Goal: Navigation & Orientation: Find specific page/section

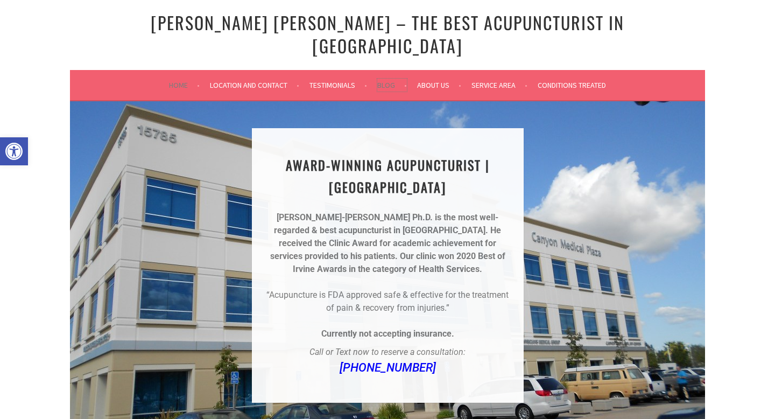
click at [396, 79] on link "Blog" at bounding box center [392, 85] width 30 height 13
